Goal: Task Accomplishment & Management: Use online tool/utility

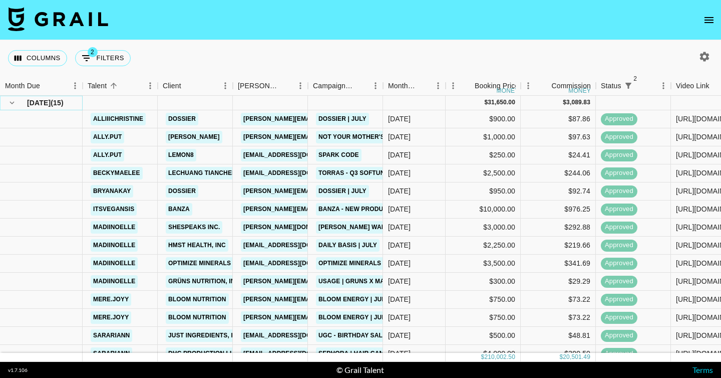
click at [11, 101] on icon "hide children" at bounding box center [12, 102] width 9 height 9
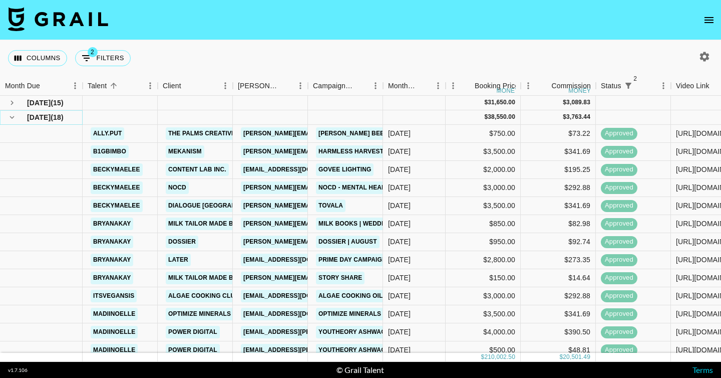
click at [15, 118] on icon "hide children" at bounding box center [12, 117] width 9 height 9
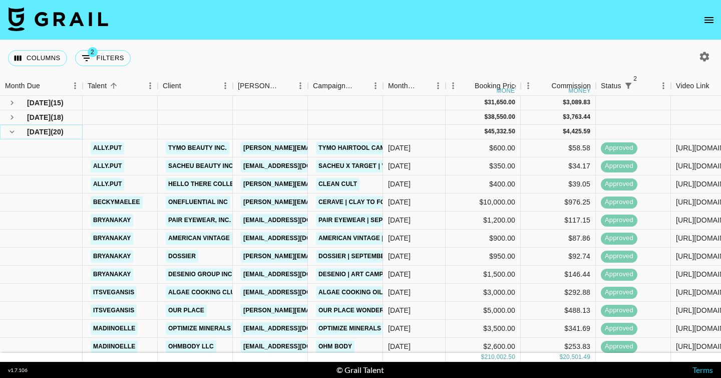
click at [13, 129] on icon "hide children" at bounding box center [12, 131] width 9 height 9
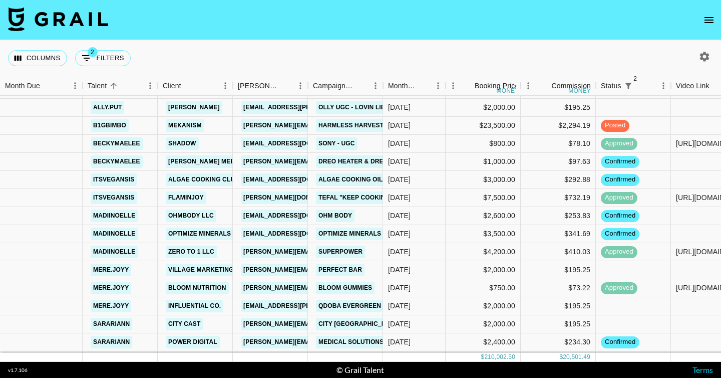
scroll to position [113, 291]
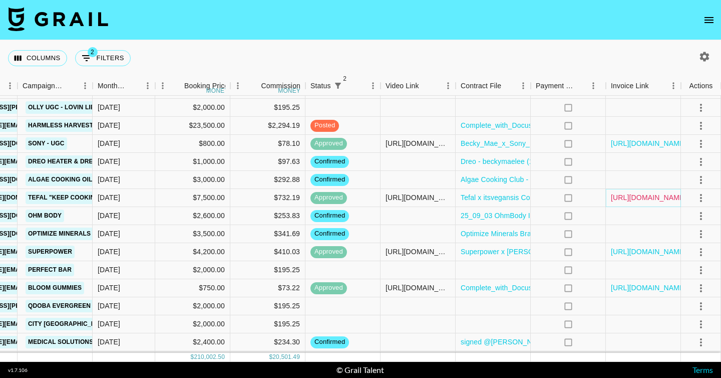
click at [656, 202] on link "[URL][DOMAIN_NAME]" at bounding box center [649, 197] width 76 height 10
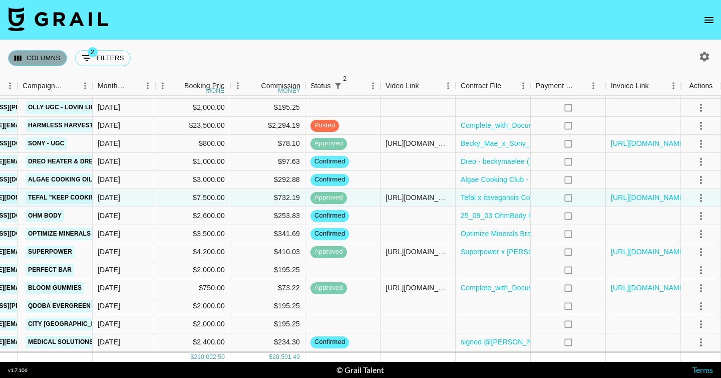
click at [38, 64] on button "Columns" at bounding box center [37, 58] width 59 height 16
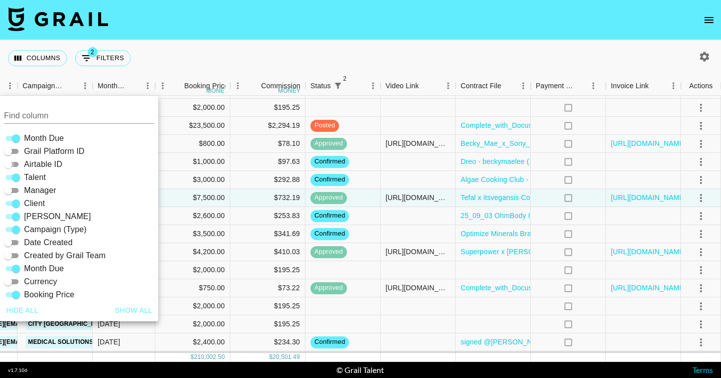
click at [15, 164] on input "Airtable ID" at bounding box center [8, 164] width 36 height 12
checkbox input "true"
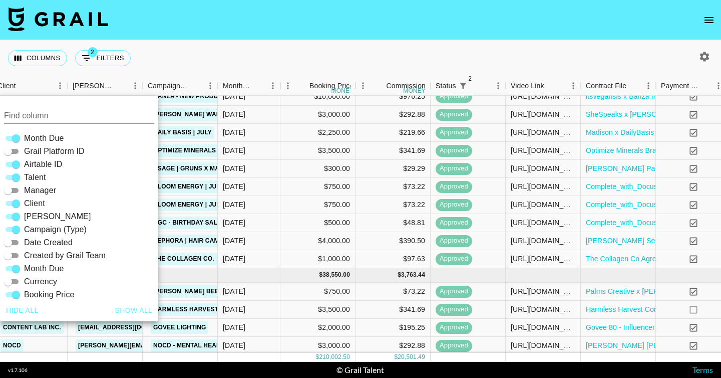
click at [233, 38] on nav at bounding box center [360, 20] width 721 height 40
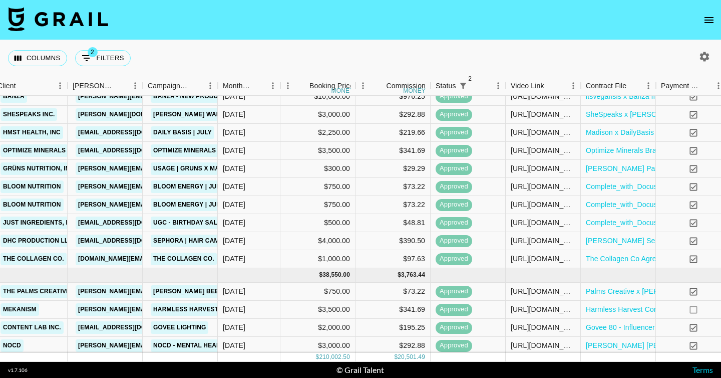
click at [233, 51] on div "Columns 2 Filters + Booking" at bounding box center [360, 58] width 721 height 36
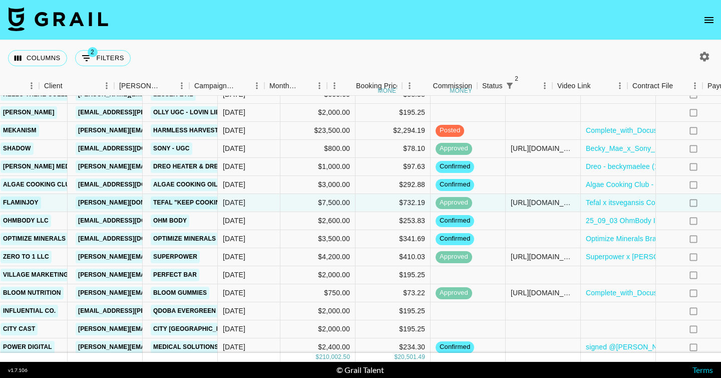
scroll to position [1078, 0]
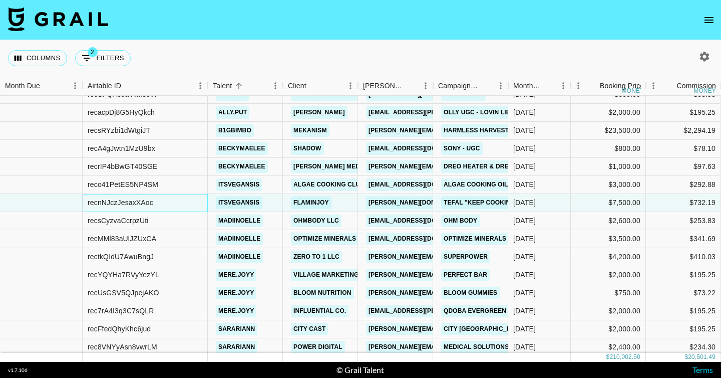
click at [127, 201] on div "recnNJczJesaxXAoc" at bounding box center [121, 202] width 66 height 10
copy div "recnNJczJesaxXAoc"
